Goal: Task Accomplishment & Management: Complete application form

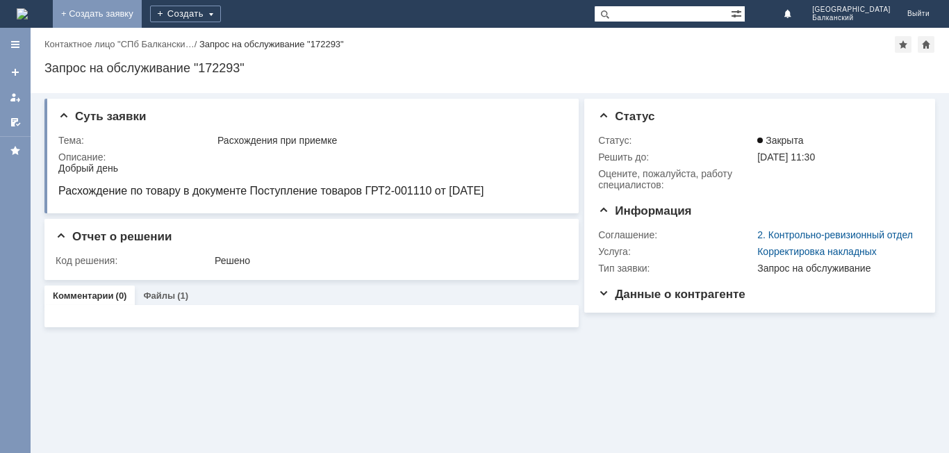
click at [142, 6] on link "+ Создать заявку" at bounding box center [97, 14] width 89 height 28
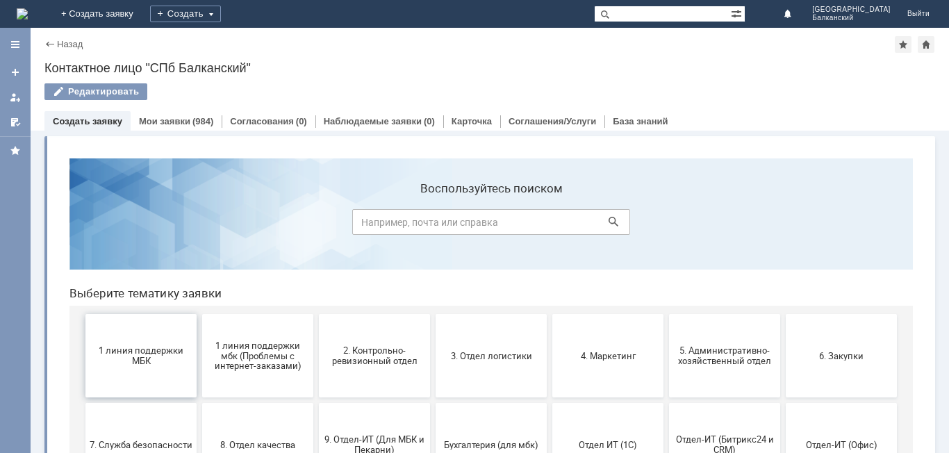
click at [131, 356] on span "1 линия поддержки МБК" at bounding box center [141, 355] width 103 height 21
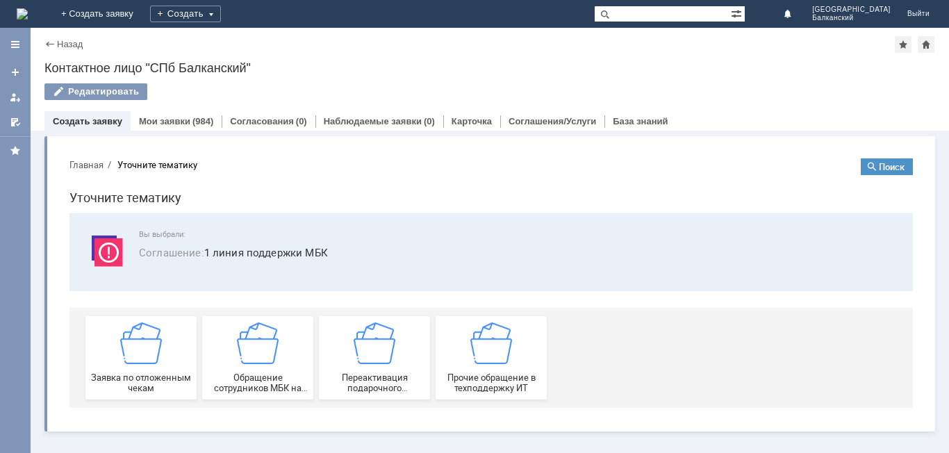
click at [131, 356] on img at bounding box center [141, 343] width 42 height 42
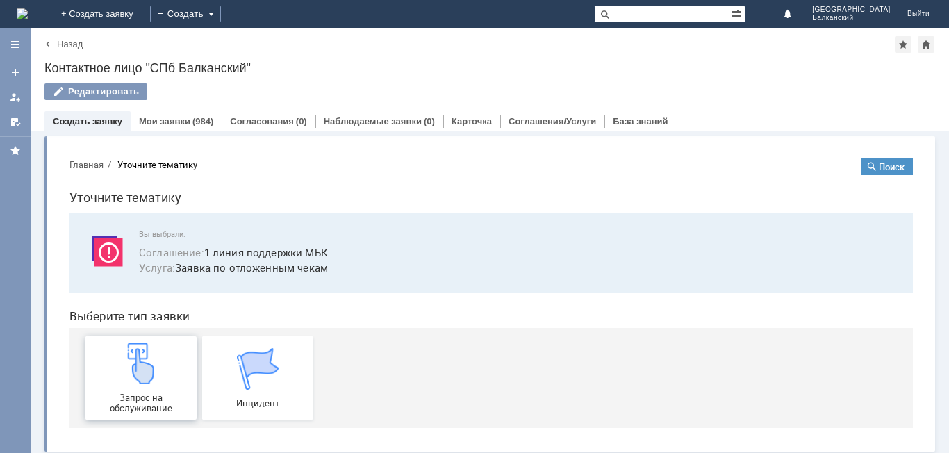
click at [142, 390] on div "Запрос на обслуживание" at bounding box center [141, 377] width 103 height 71
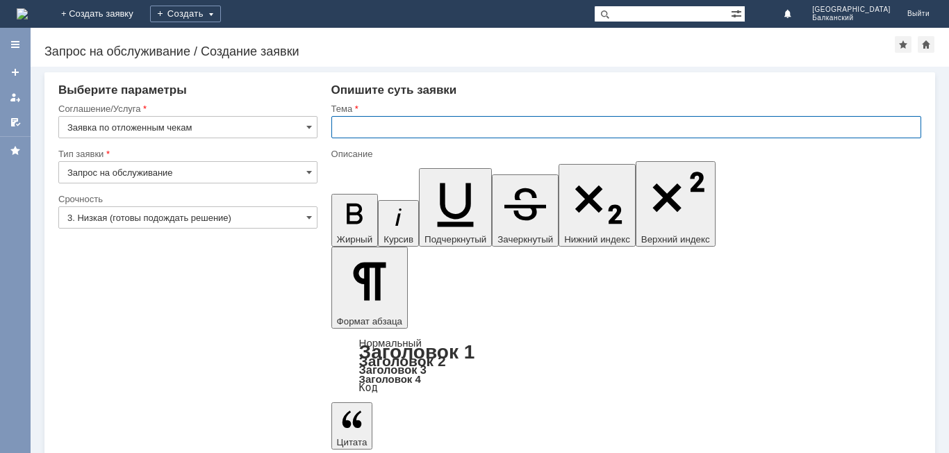
click at [345, 128] on input "text" at bounding box center [626, 127] width 590 height 22
type input "отложенные чеки"
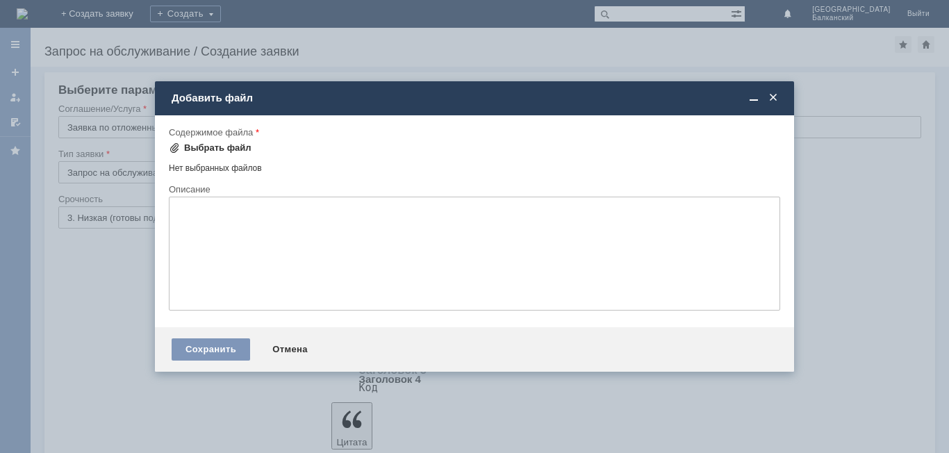
click at [175, 144] on span at bounding box center [174, 147] width 11 height 11
click at [197, 344] on div "Сохранить" at bounding box center [211, 349] width 79 height 22
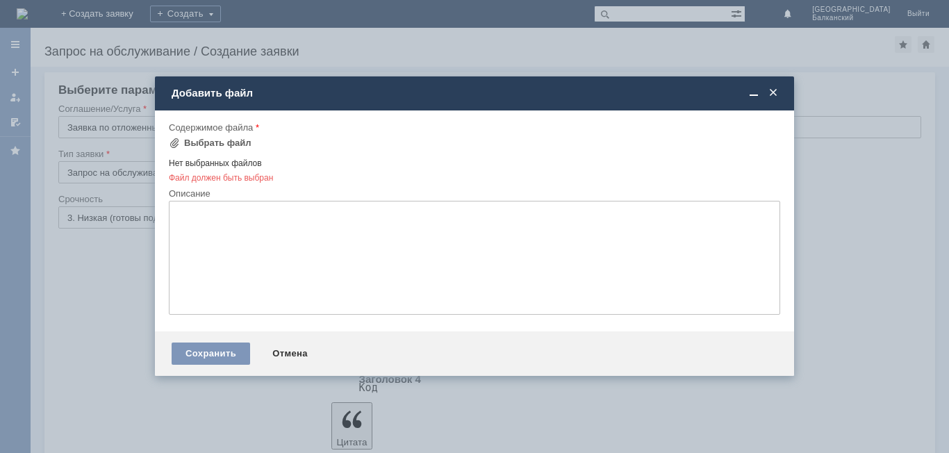
click at [771, 91] on span at bounding box center [773, 93] width 14 height 13
